Goal: Transaction & Acquisition: Purchase product/service

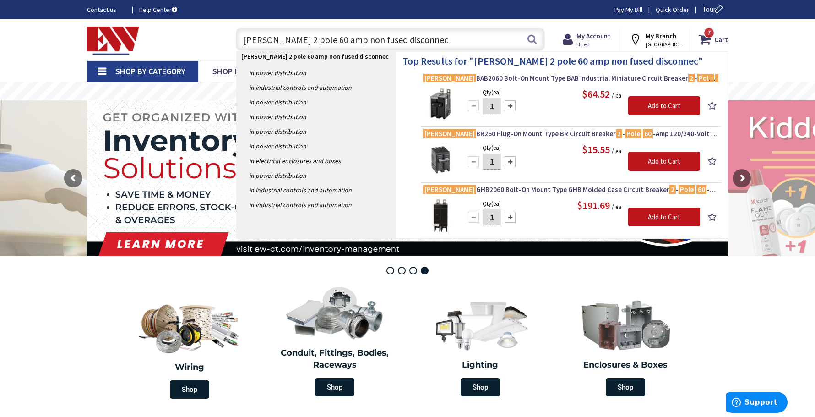
type input "[PERSON_NAME] 2 pole 60 amp non fused disconnect"
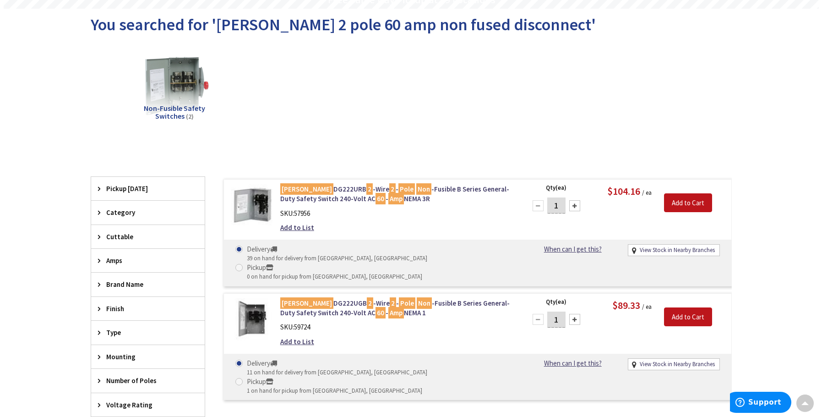
scroll to position [93, 0]
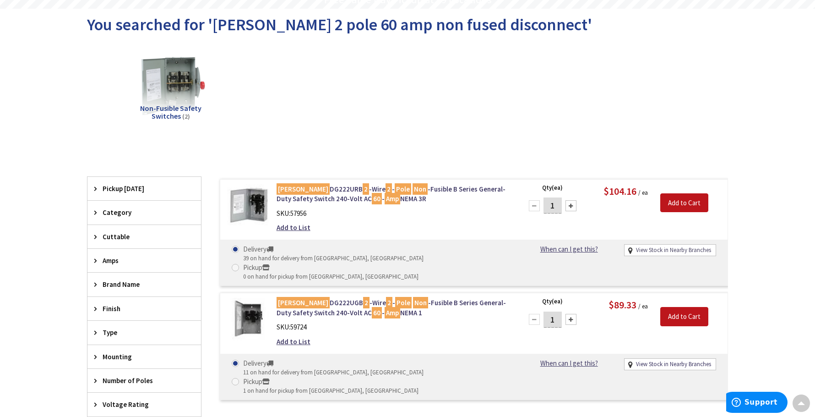
click at [651, 250] on link "View Stock in Nearby Branches" at bounding box center [673, 250] width 75 height 9
select select "data-availability"
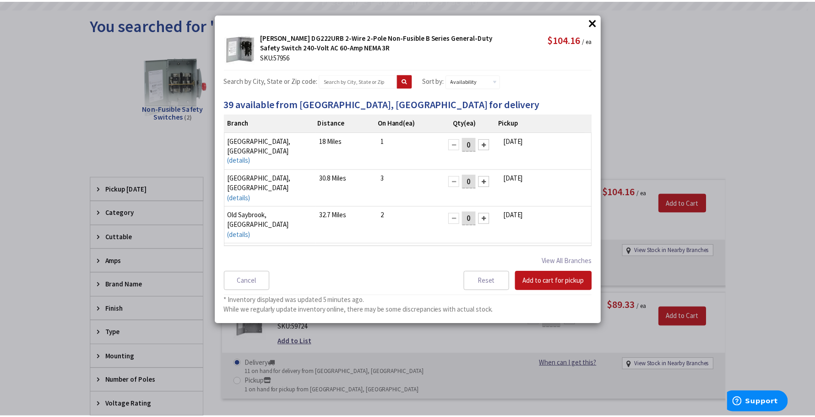
scroll to position [7, 0]
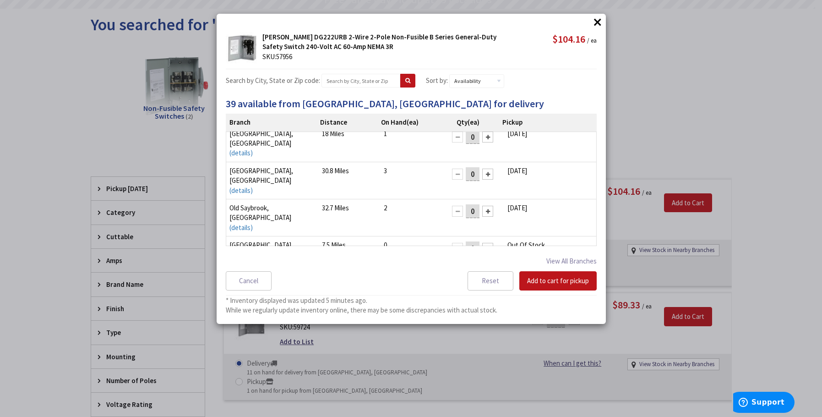
click at [595, 22] on button "×" at bounding box center [598, 22] width 14 height 14
